Goal: Use online tool/utility: Utilize a website feature to perform a specific function

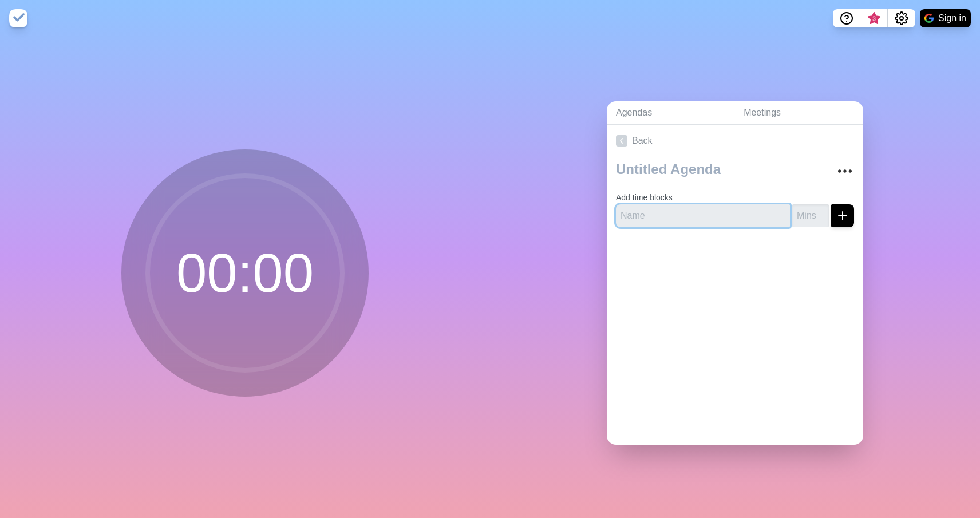
click at [756, 223] on input "text" at bounding box center [703, 215] width 174 height 23
click at [692, 210] on input "text" at bounding box center [703, 215] width 174 height 23
type input "Requirements"
click at [805, 214] on input "number" at bounding box center [810, 215] width 37 height 23
type input "2"
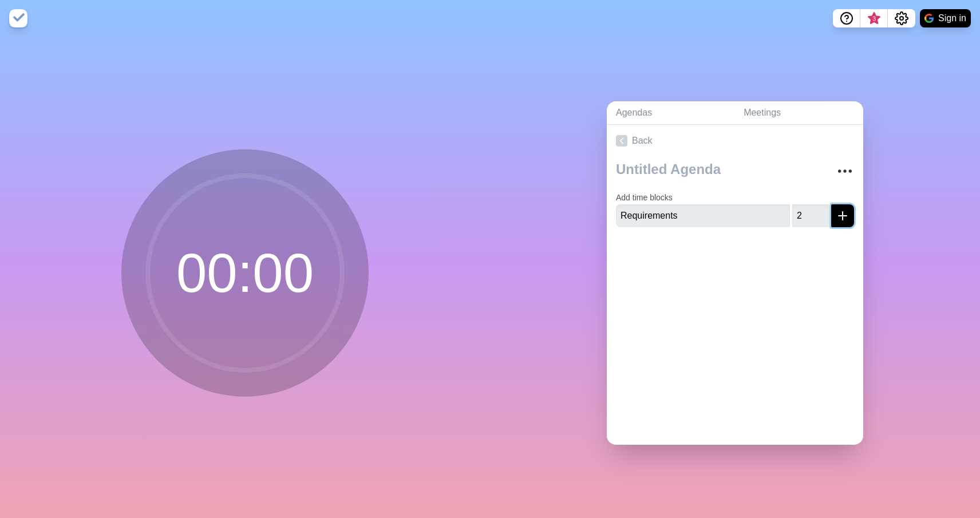
click at [845, 218] on icon "submit" at bounding box center [842, 216] width 14 height 14
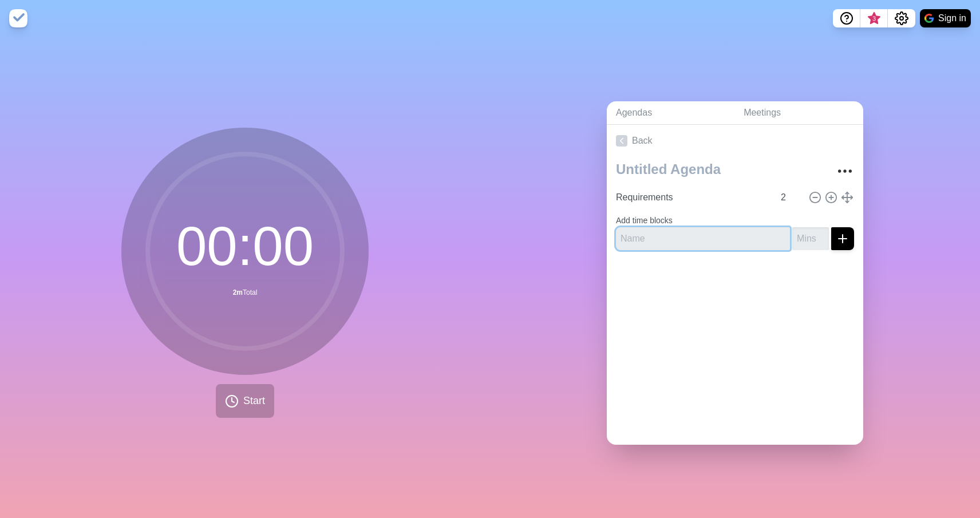
click at [656, 238] on input "text" at bounding box center [703, 238] width 174 height 23
type input "Design"
click at [814, 245] on input "number" at bounding box center [810, 238] width 37 height 23
type input "5"
click at [831, 227] on button "submit" at bounding box center [842, 238] width 23 height 23
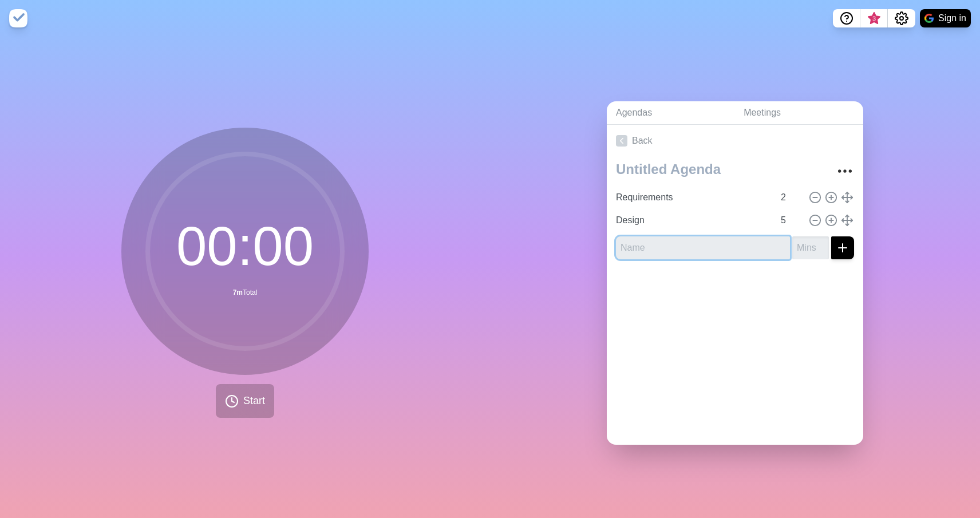
click at [765, 250] on input "text" at bounding box center [703, 247] width 174 height 23
type input "Code"
click at [807, 245] on input "number" at bounding box center [810, 247] width 37 height 23
type input "2"
type input "30"
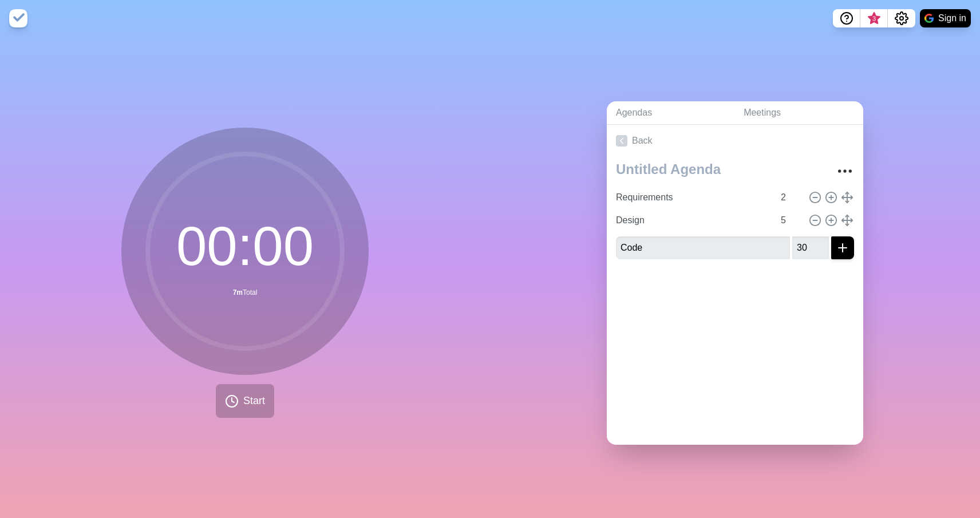
click at [809, 296] on div at bounding box center [735, 291] width 256 height 46
click at [842, 244] on line "submit" at bounding box center [842, 248] width 0 height 8
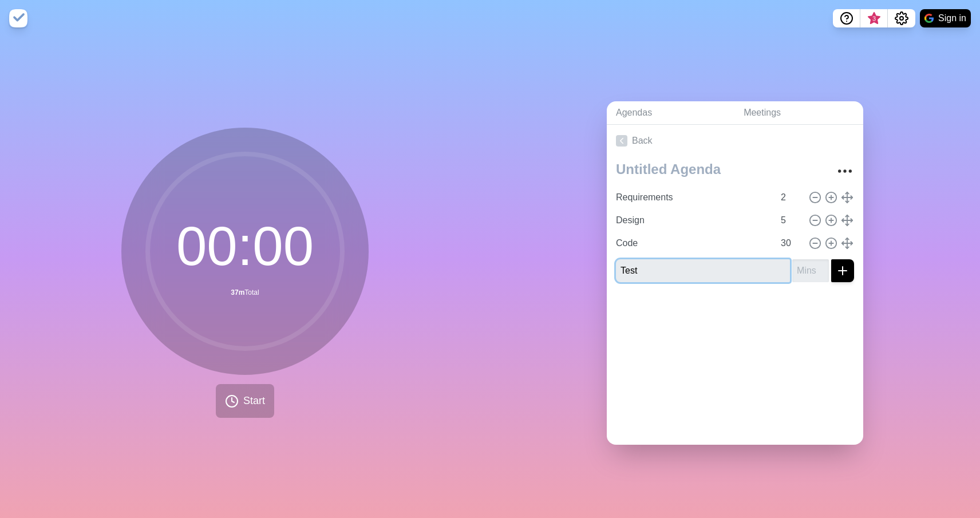
type input "Test"
click at [805, 276] on input "number" at bounding box center [810, 270] width 37 height 23
type input "5"
click at [830, 314] on div at bounding box center [735, 314] width 256 height 46
click at [843, 271] on line "submit" at bounding box center [842, 271] width 8 height 0
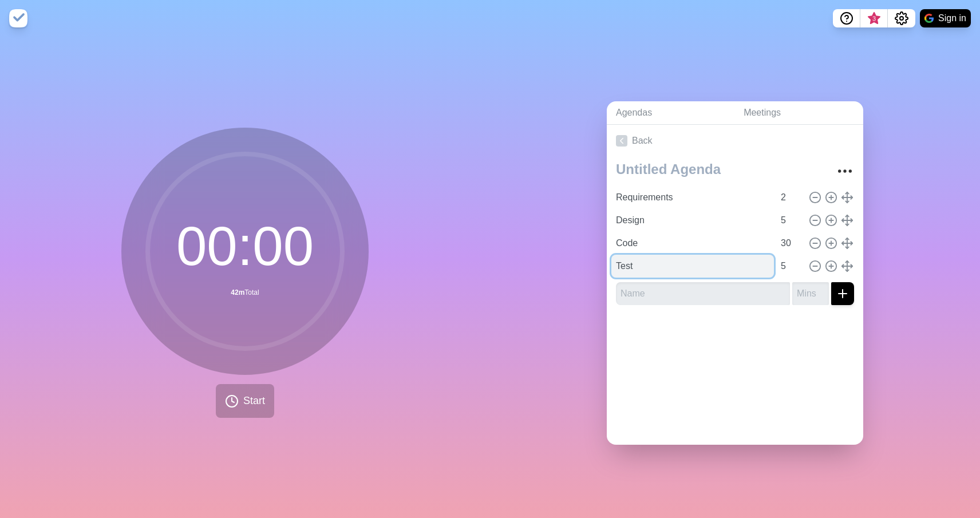
click at [748, 271] on input "Test" at bounding box center [692, 266] width 163 height 23
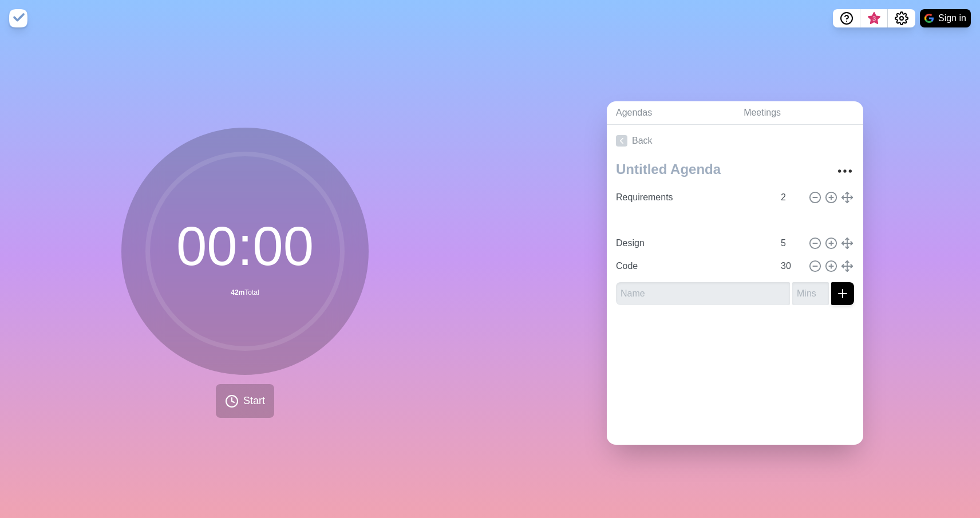
type input "Test"
type input "Design"
type input "5"
type input "Code"
type input "30"
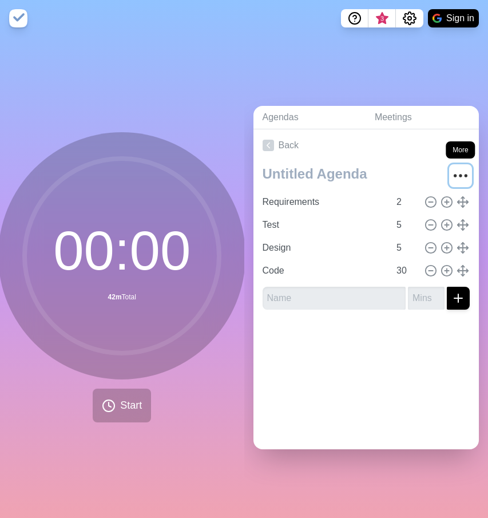
click at [466, 171] on icon "More" at bounding box center [460, 176] width 18 height 18
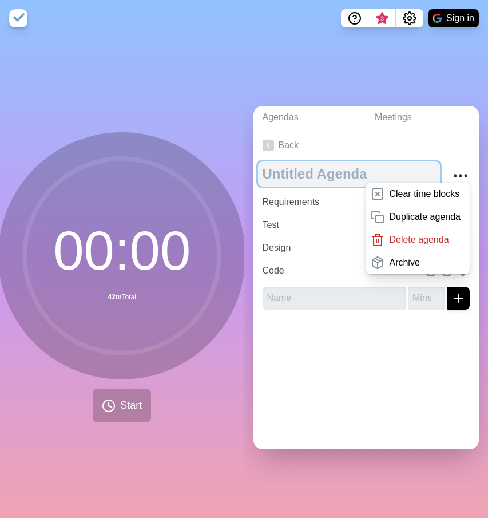
click at [342, 181] on textarea at bounding box center [349, 173] width 183 height 25
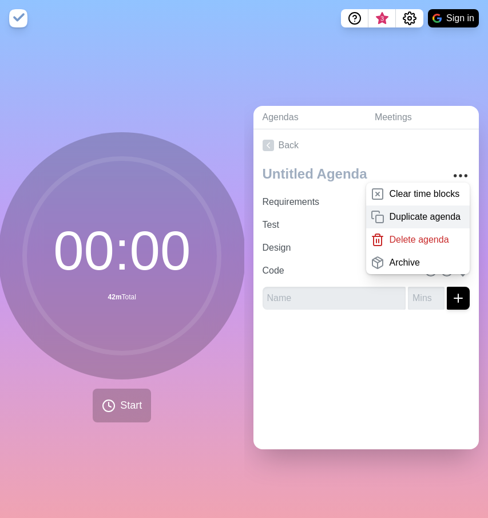
click at [381, 221] on rect at bounding box center [379, 218] width 7 height 7
type textarea "copy"
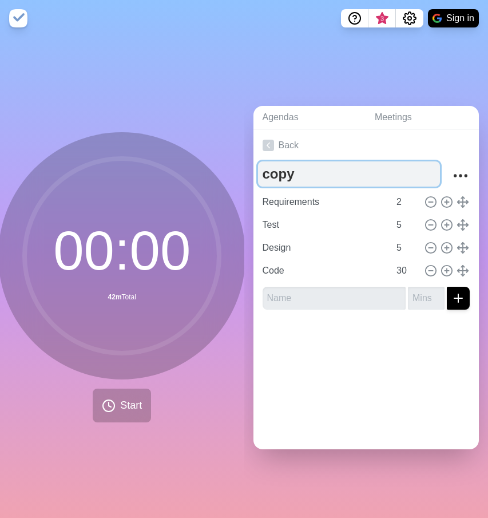
click at [321, 180] on textarea "copy" at bounding box center [349, 173] width 183 height 25
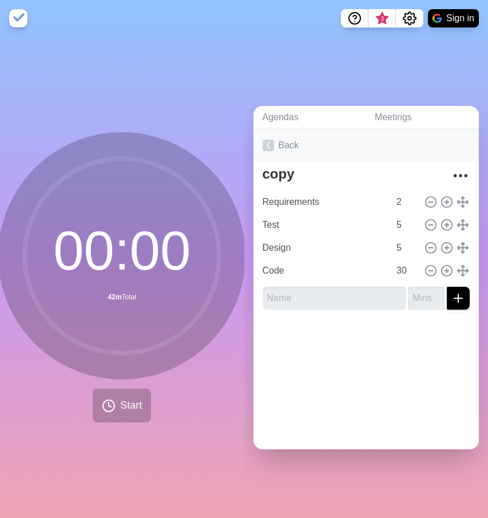
click at [277, 140] on link "Back" at bounding box center [367, 145] width 226 height 32
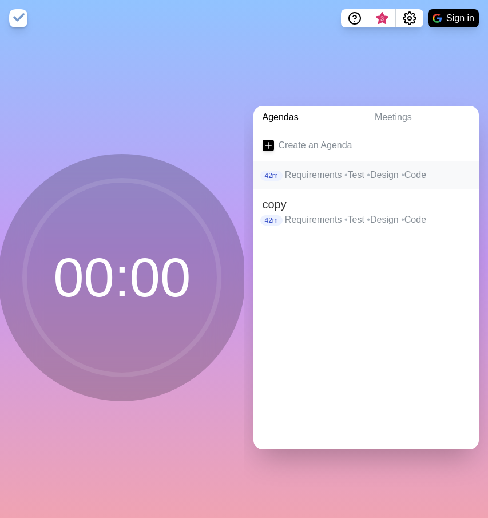
click at [307, 176] on p "Requirements • Test • Design • Code" at bounding box center [377, 175] width 185 height 14
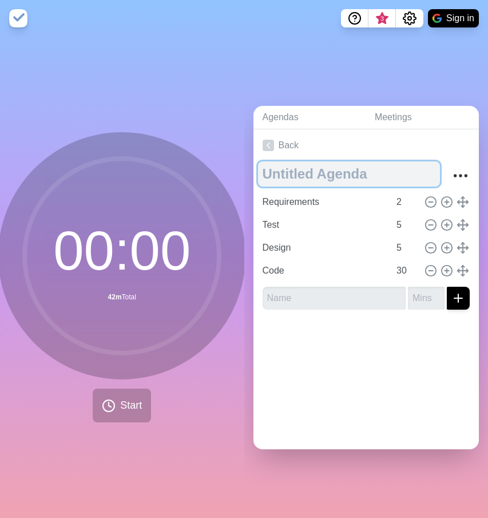
click at [318, 173] on textarea at bounding box center [349, 173] width 183 height 25
type textarea "C"
click at [296, 177] on textarea "Techinical Interview" at bounding box center [349, 173] width 183 height 25
click at [390, 177] on textarea "Technical Interview" at bounding box center [349, 173] width 183 height 25
type textarea "Technical Interview"
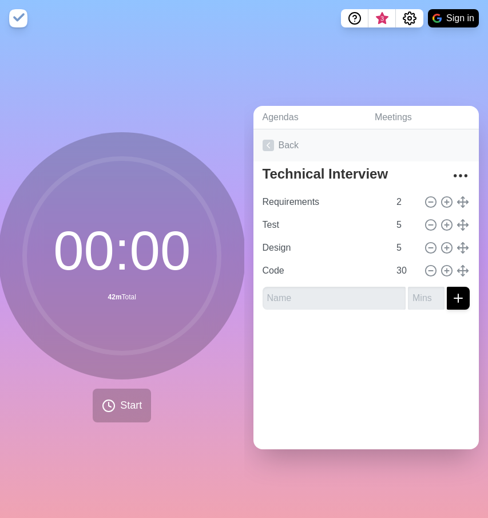
click at [346, 147] on link "Back" at bounding box center [367, 145] width 226 height 32
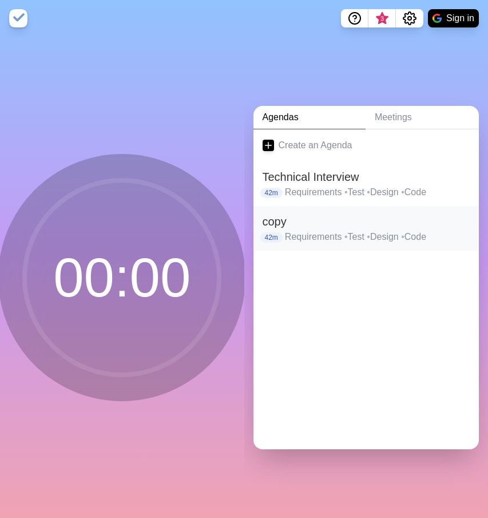
click at [331, 237] on p "Requirements • Test • Design • Code" at bounding box center [377, 237] width 185 height 14
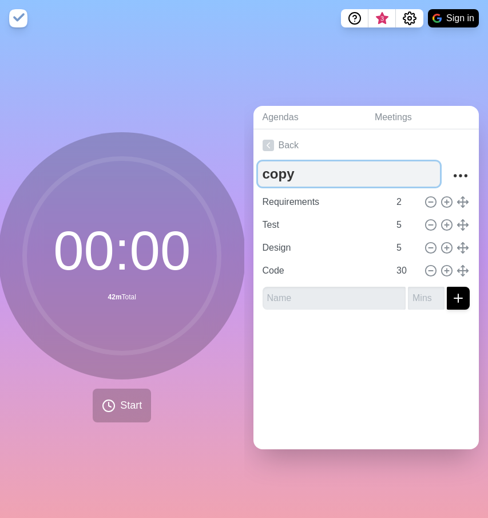
click at [295, 173] on textarea "copy" at bounding box center [349, 173] width 183 height 25
type textarea "c"
type textarea "Lock in"
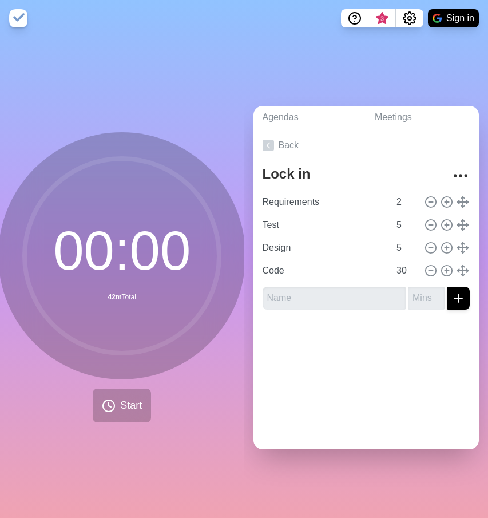
click at [432, 89] on div "Agendas Meetings Back Lock in Requirements 2 Test 5 Design 5 Code 30" at bounding box center [366, 277] width 244 height 481
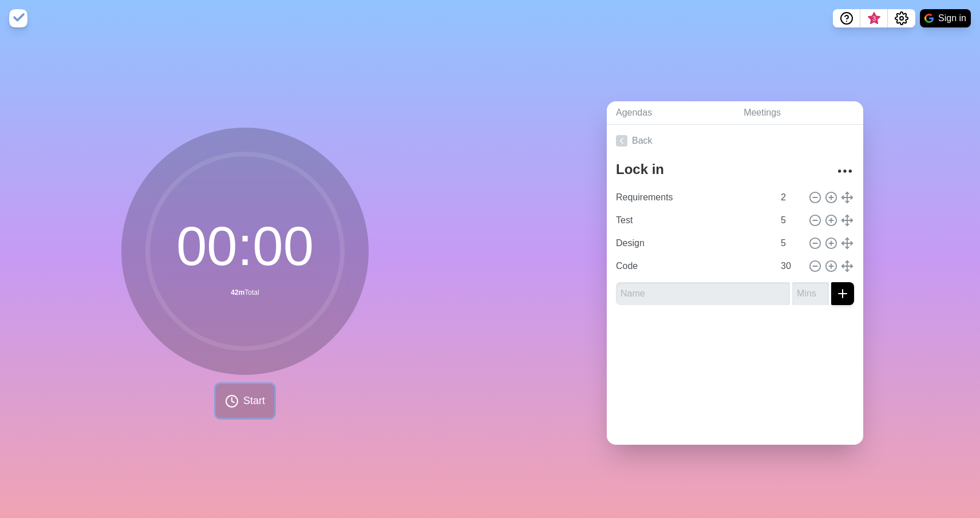
click at [239, 399] on button "Start" at bounding box center [245, 401] width 58 height 34
